Goal: Task Accomplishment & Management: Use online tool/utility

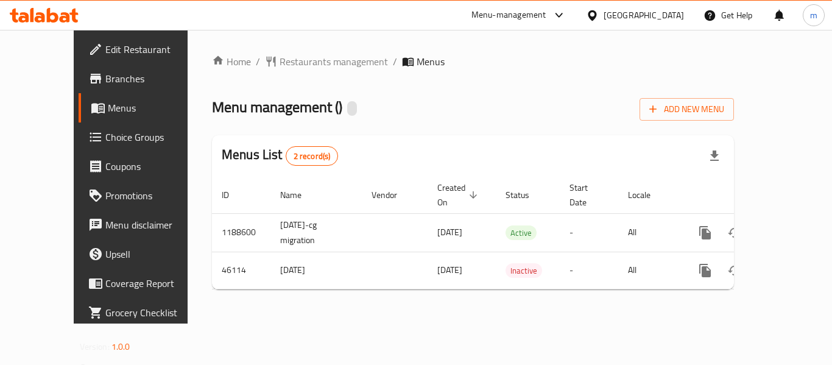
click at [105, 134] on span "Choice Groups" at bounding box center [153, 137] width 97 height 15
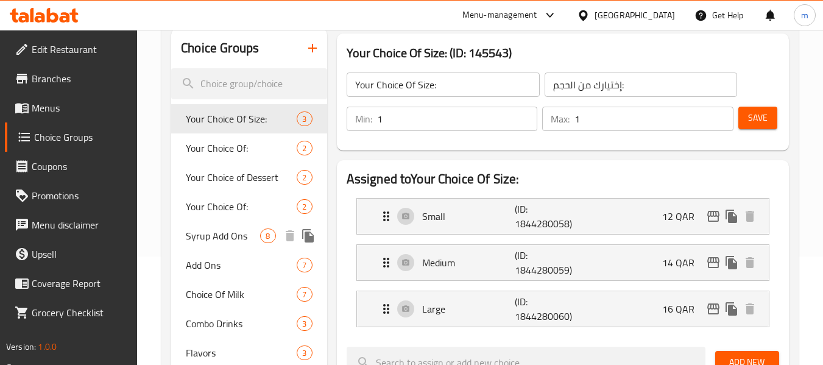
scroll to position [122, 0]
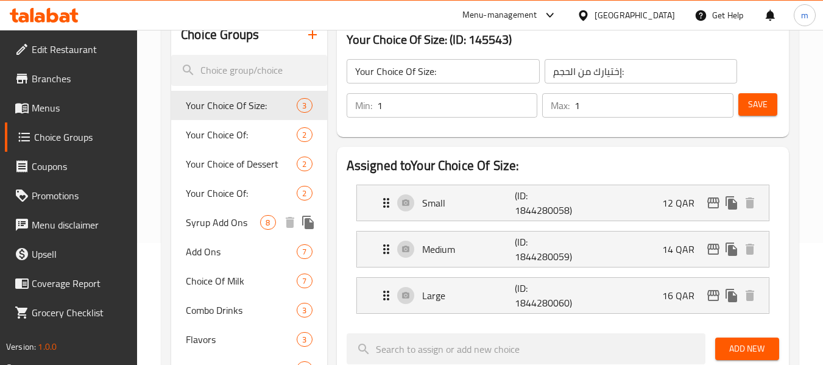
click at [224, 231] on div "Syrup Add Ons 8" at bounding box center [248, 222] width 155 height 29
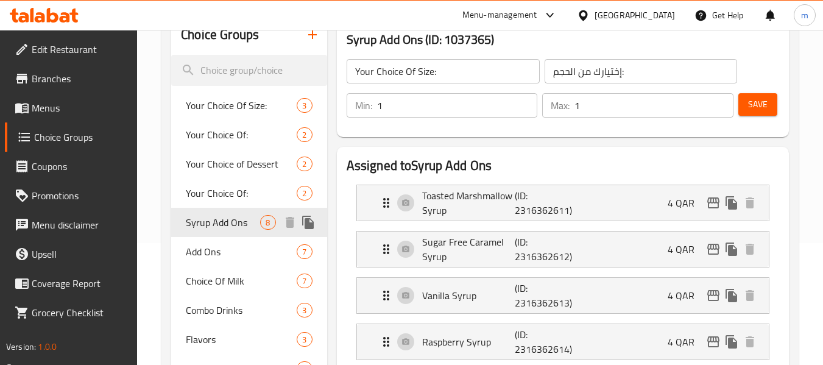
type input "Syrup Add Ons"
type input "إضافات شراب"
type input "0"
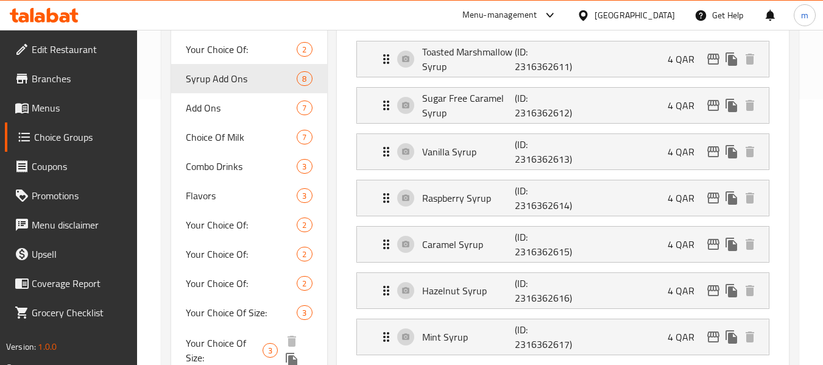
scroll to position [183, 0]
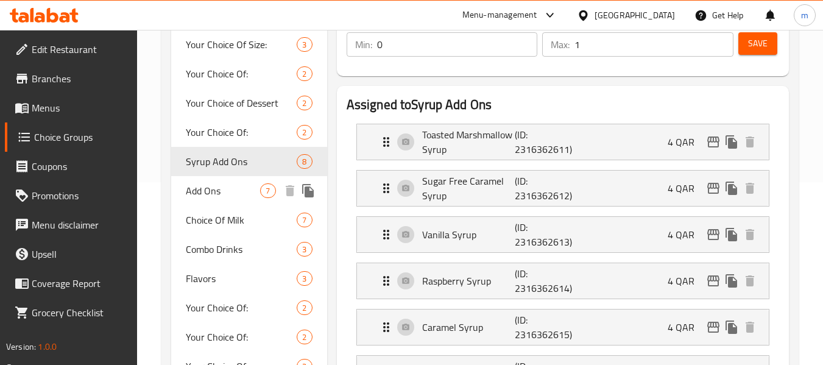
click at [205, 190] on span "Add Ons" at bounding box center [223, 190] width 74 height 15
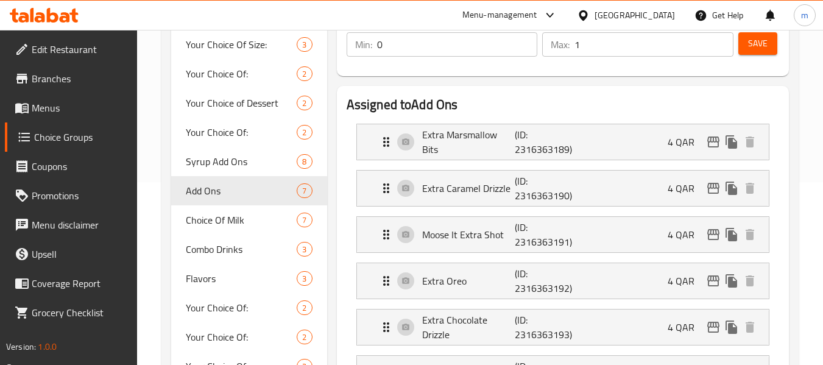
type input "Add Ons"
type input "إضافات"
type input "7"
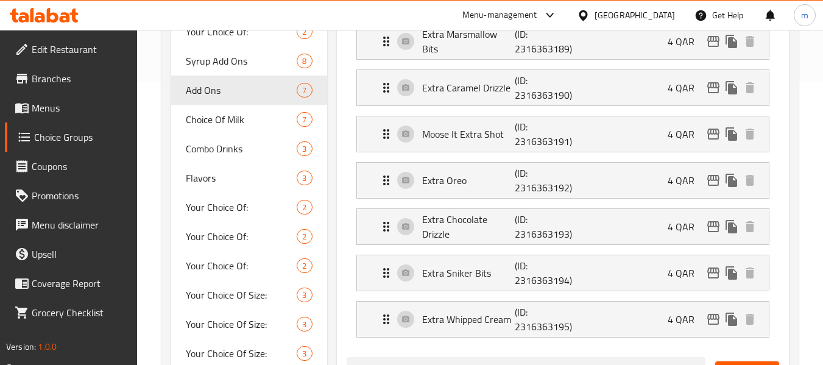
scroll to position [305, 0]
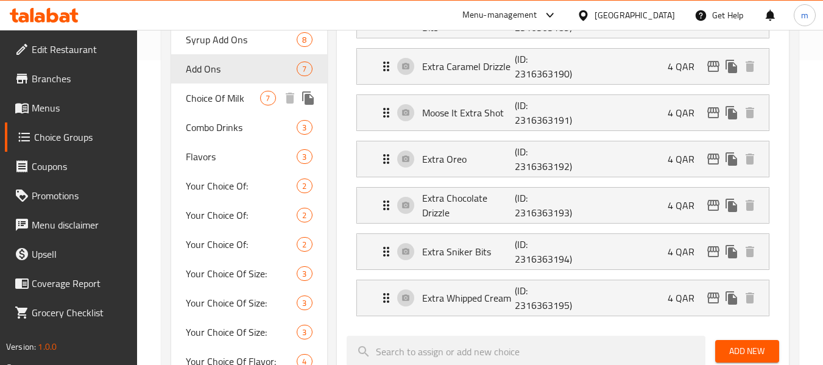
click at [221, 99] on span "Choice Of Milk" at bounding box center [223, 98] width 74 height 15
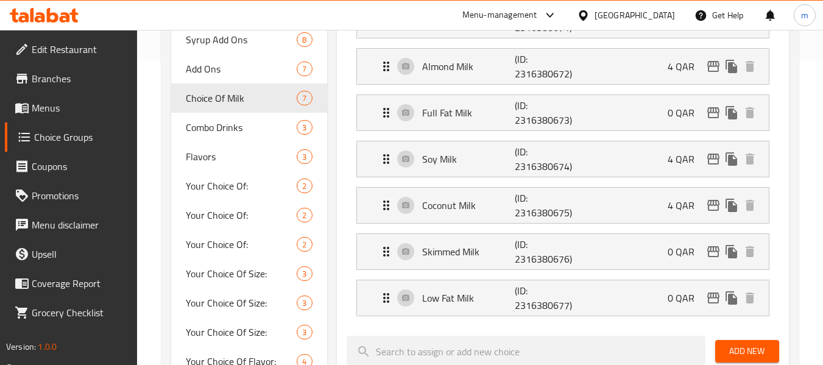
type input "Choice Of Milk"
type input "اختيار حليب"
type input "1"
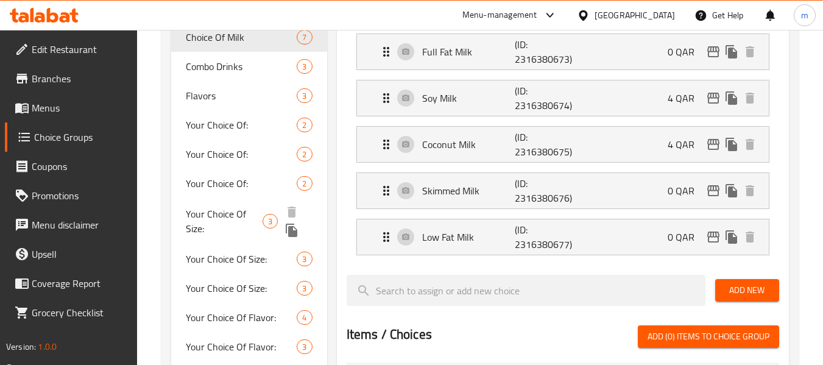
scroll to position [426, 0]
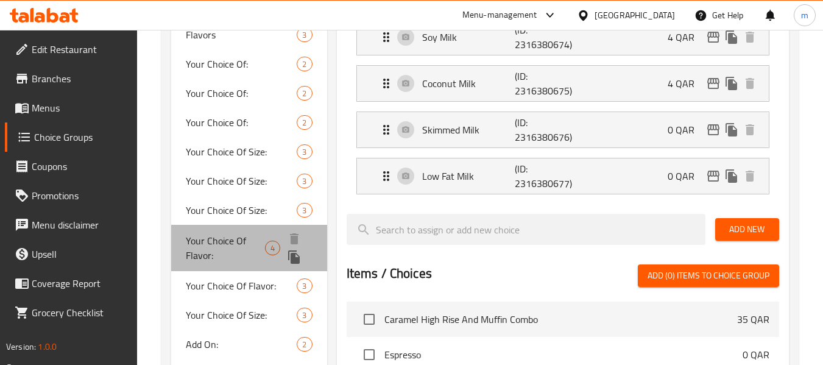
click at [221, 245] on span "Your Choice Of Flavor:" at bounding box center [225, 247] width 79 height 29
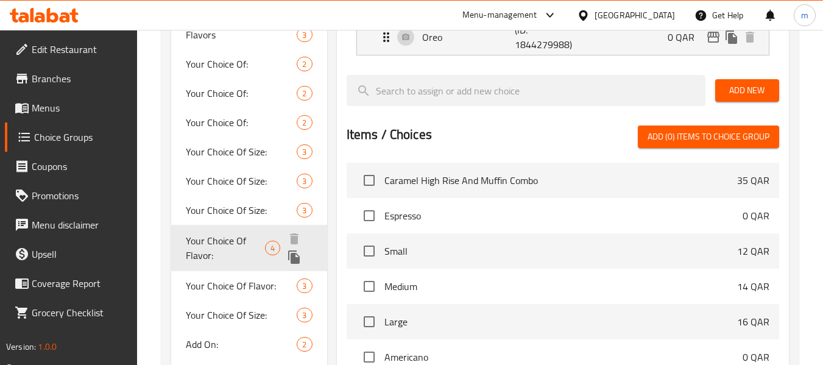
type input "Your Choice Of Flavor:"
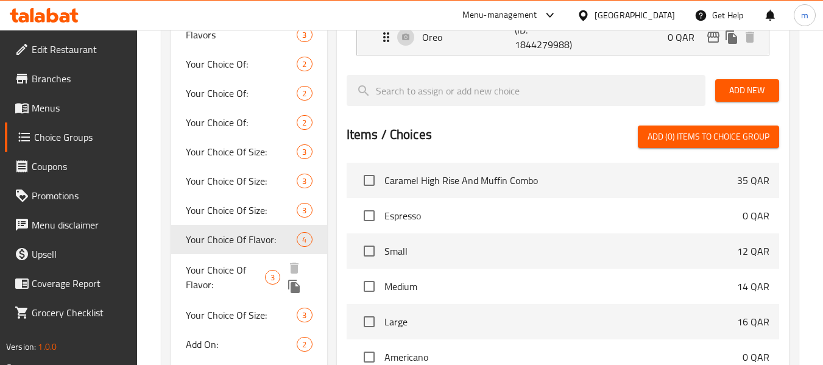
click at [221, 271] on span "Your Choice Of Flavor:" at bounding box center [225, 277] width 79 height 29
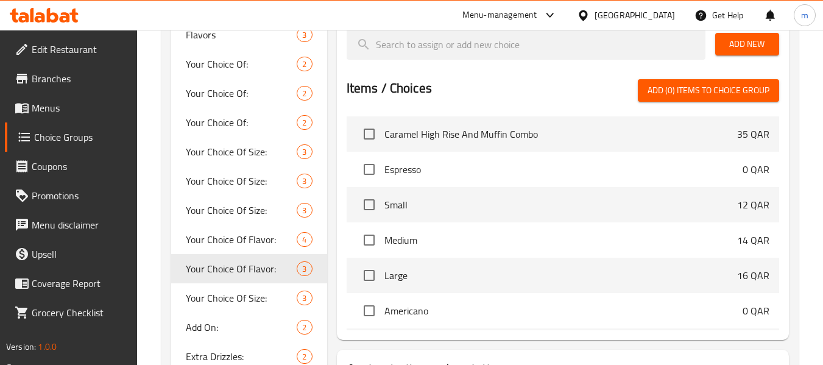
type input "أختيارك من النكهة:"
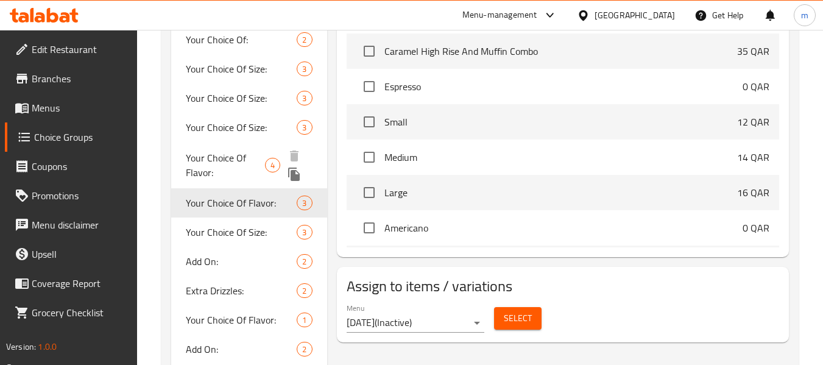
scroll to position [548, 0]
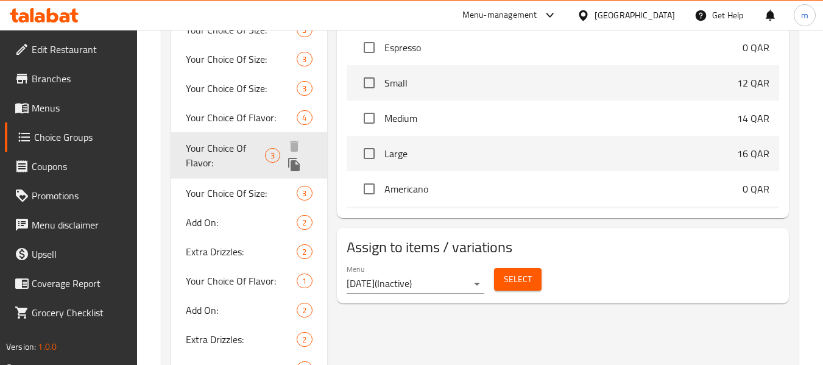
click at [223, 155] on span "Your Choice Of Flavor:" at bounding box center [225, 155] width 79 height 29
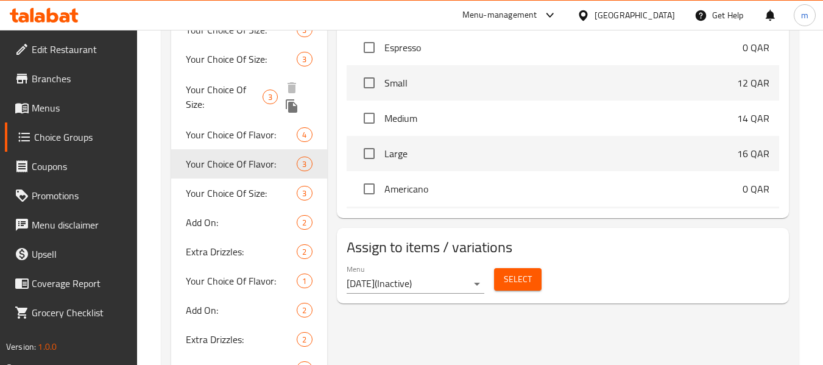
scroll to position [609, 0]
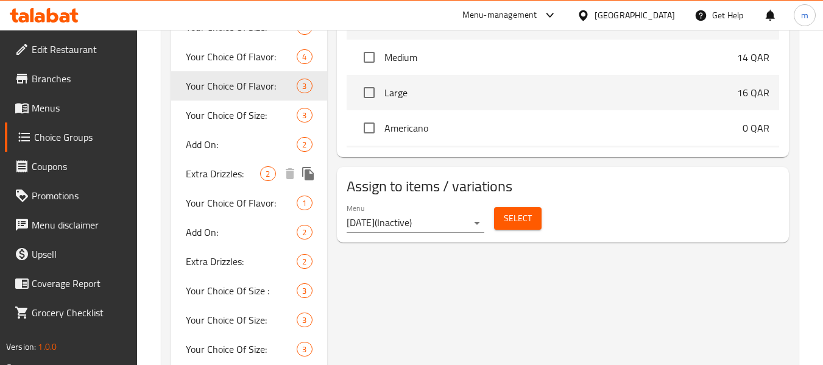
click at [213, 180] on span "Extra Drizzles:" at bounding box center [223, 173] width 74 height 15
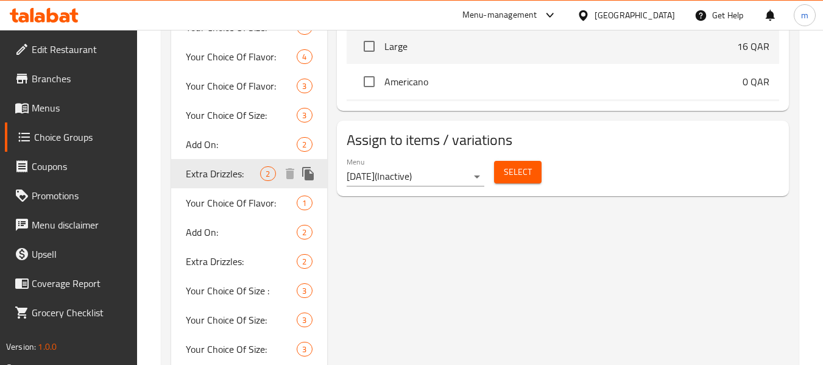
type input "Extra Drizzles:"
type input "قطرات اضافية:"
type input "0"
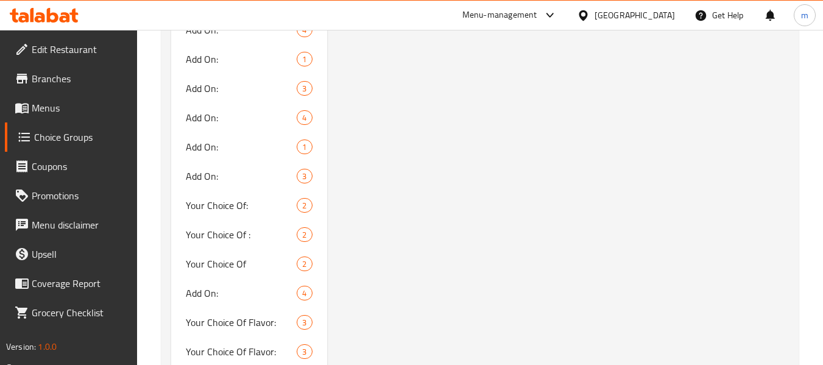
scroll to position [1706, 0]
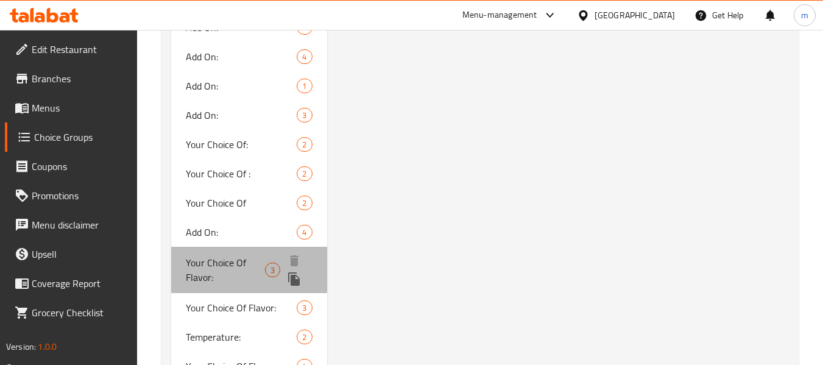
click at [225, 266] on span "Your Choice Of Flavor:" at bounding box center [225, 269] width 79 height 29
type input "Your Choice Of Flavor:"
type input "أختيارك من النكهة:"
type input "1"
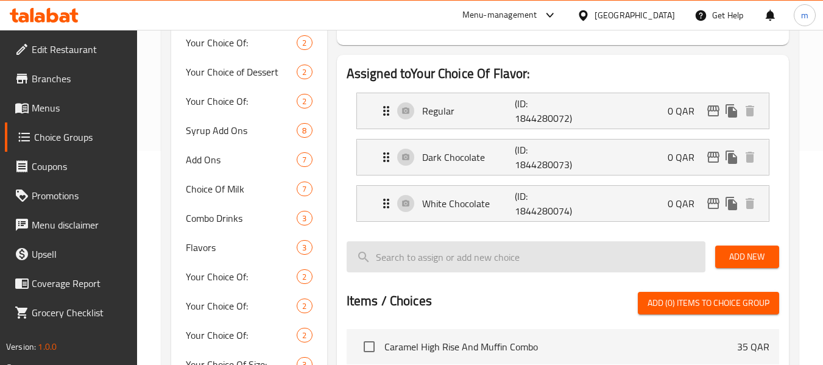
scroll to position [244, 0]
